Goal: Task Accomplishment & Management: Manage account settings

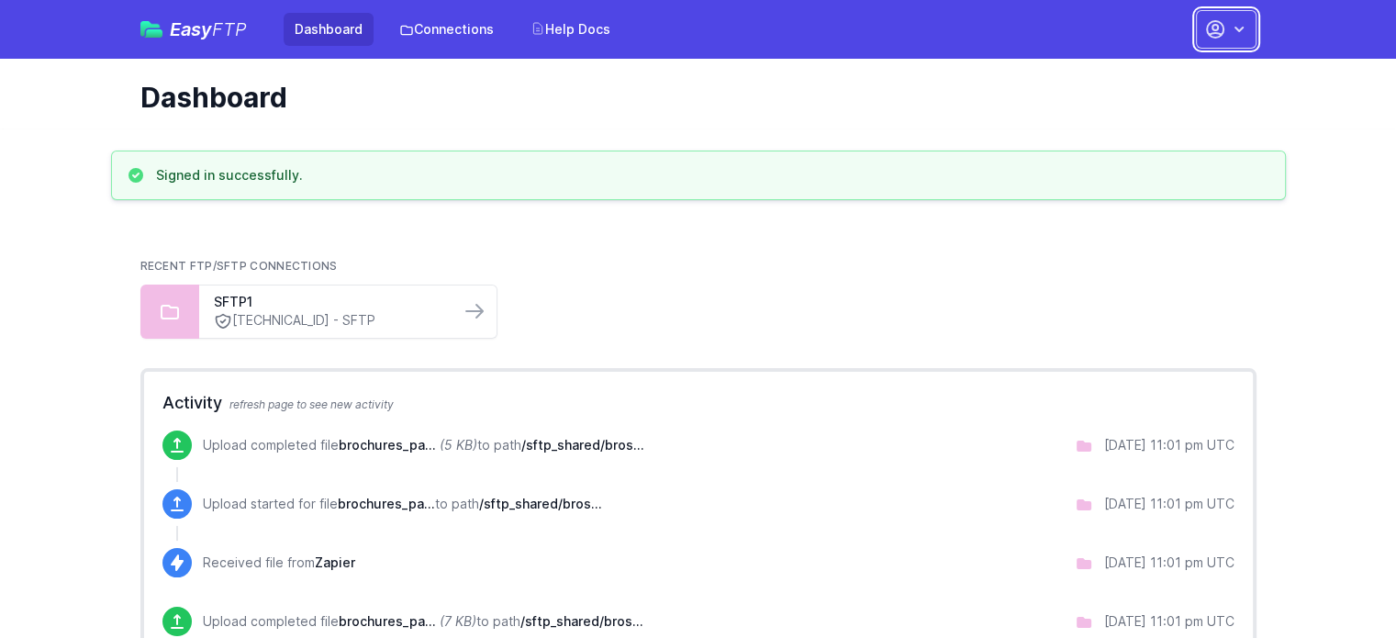
click at [1231, 27] on icon "button" at bounding box center [1239, 29] width 18 height 18
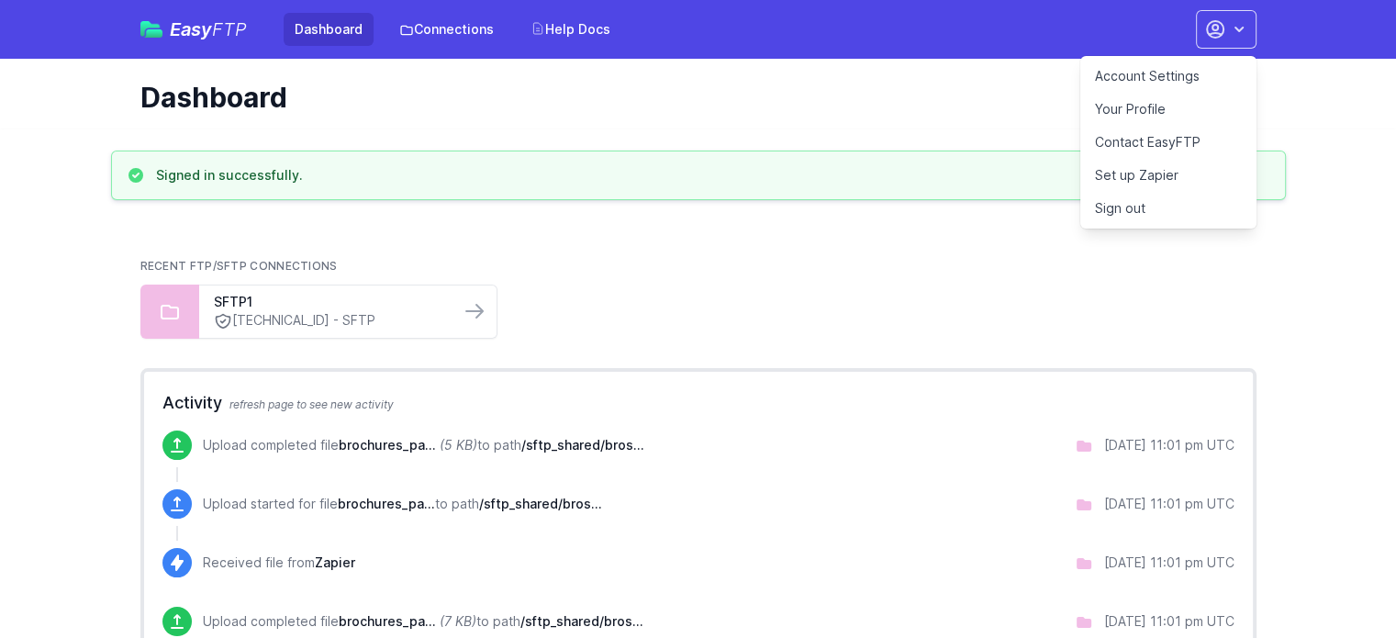
click at [1165, 71] on link "Account Settings" at bounding box center [1168, 76] width 176 height 33
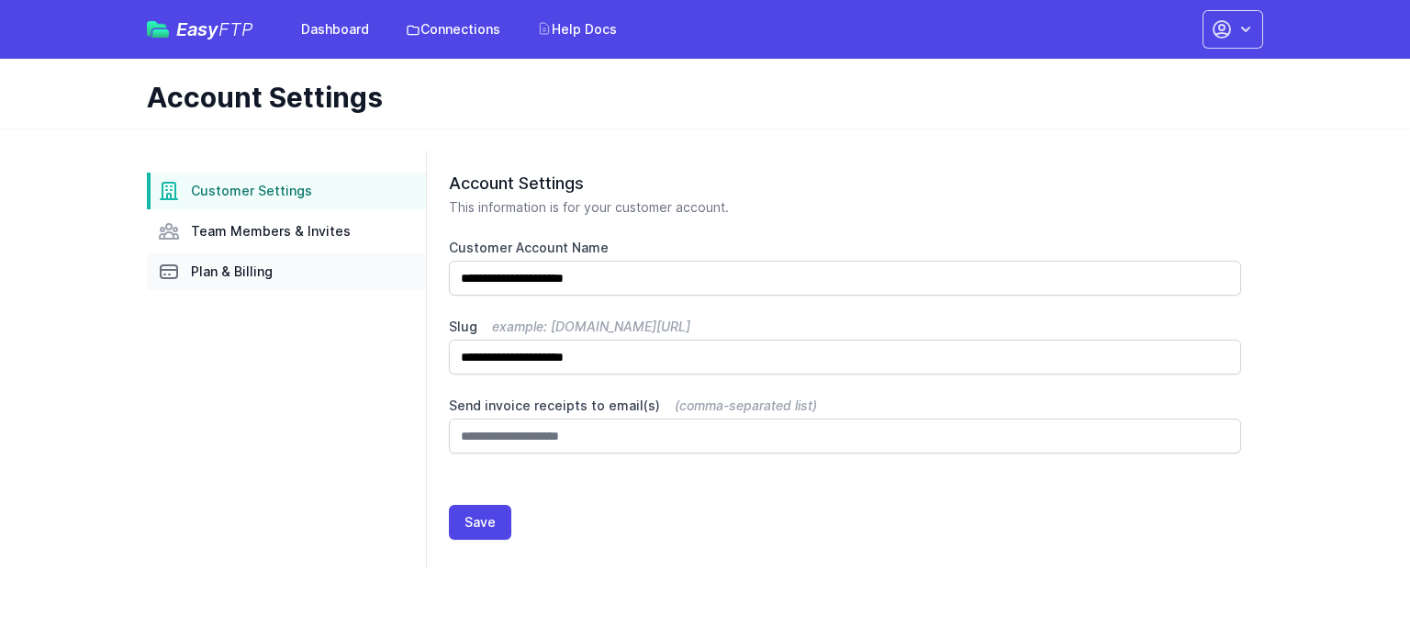
click at [236, 284] on link "Plan & Billing" at bounding box center [286, 271] width 279 height 37
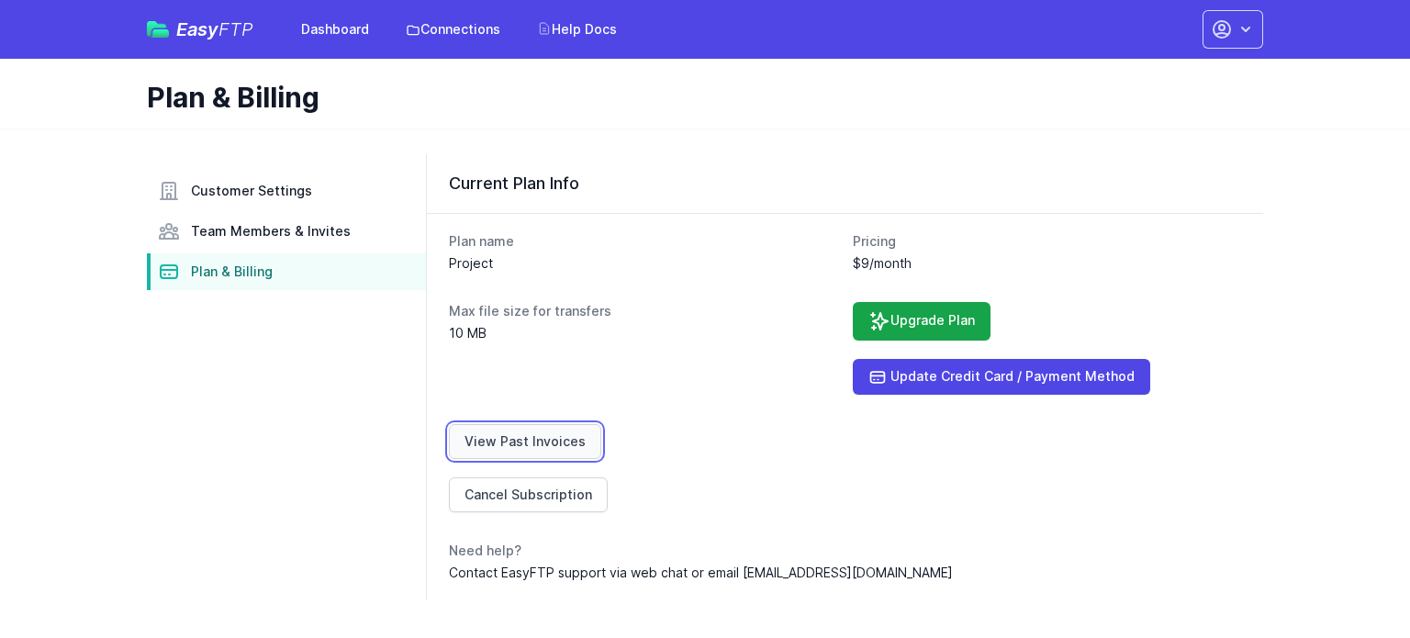
click at [541, 436] on link "View Past Invoices" at bounding box center [525, 441] width 152 height 35
click at [1275, 118] on div "Plan & Billing" at bounding box center [704, 94] width 1175 height 70
click at [1241, 31] on icon "button" at bounding box center [1245, 29] width 18 height 18
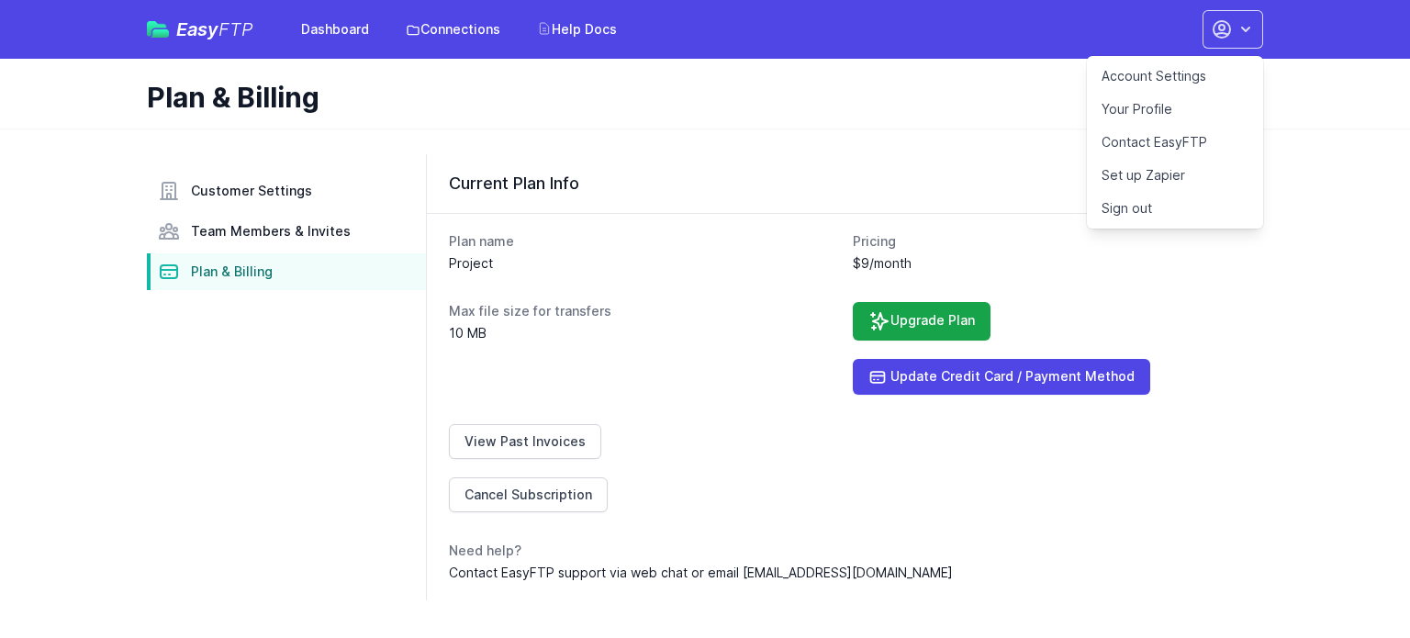
click at [1130, 202] on link "Sign out" at bounding box center [1175, 208] width 176 height 33
